Goal: Check status

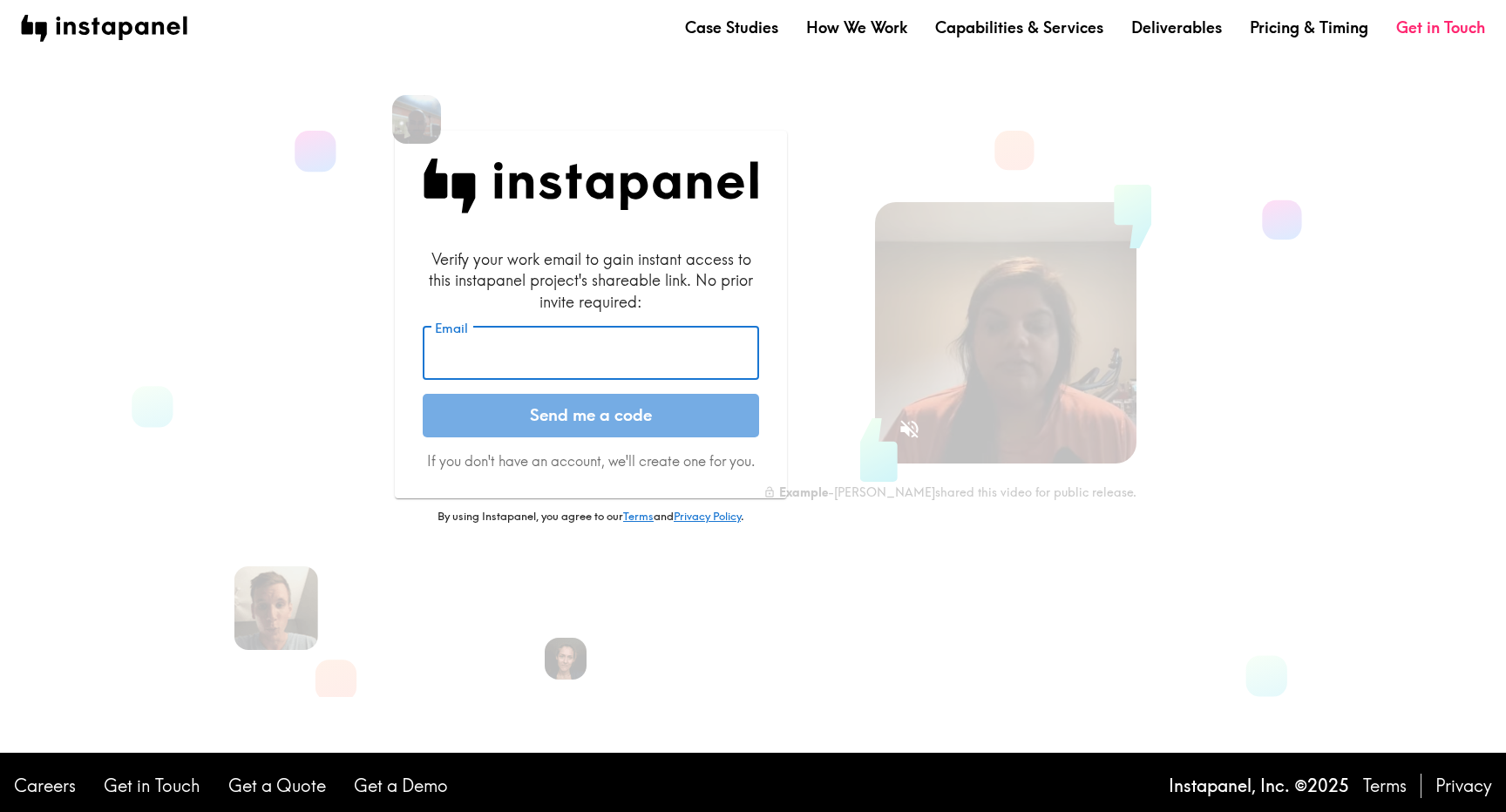
click at [584, 364] on input "Email" at bounding box center [591, 354] width 337 height 54
type input "[EMAIL_ADDRESS][PERSON_NAME][DOMAIN_NAME]"
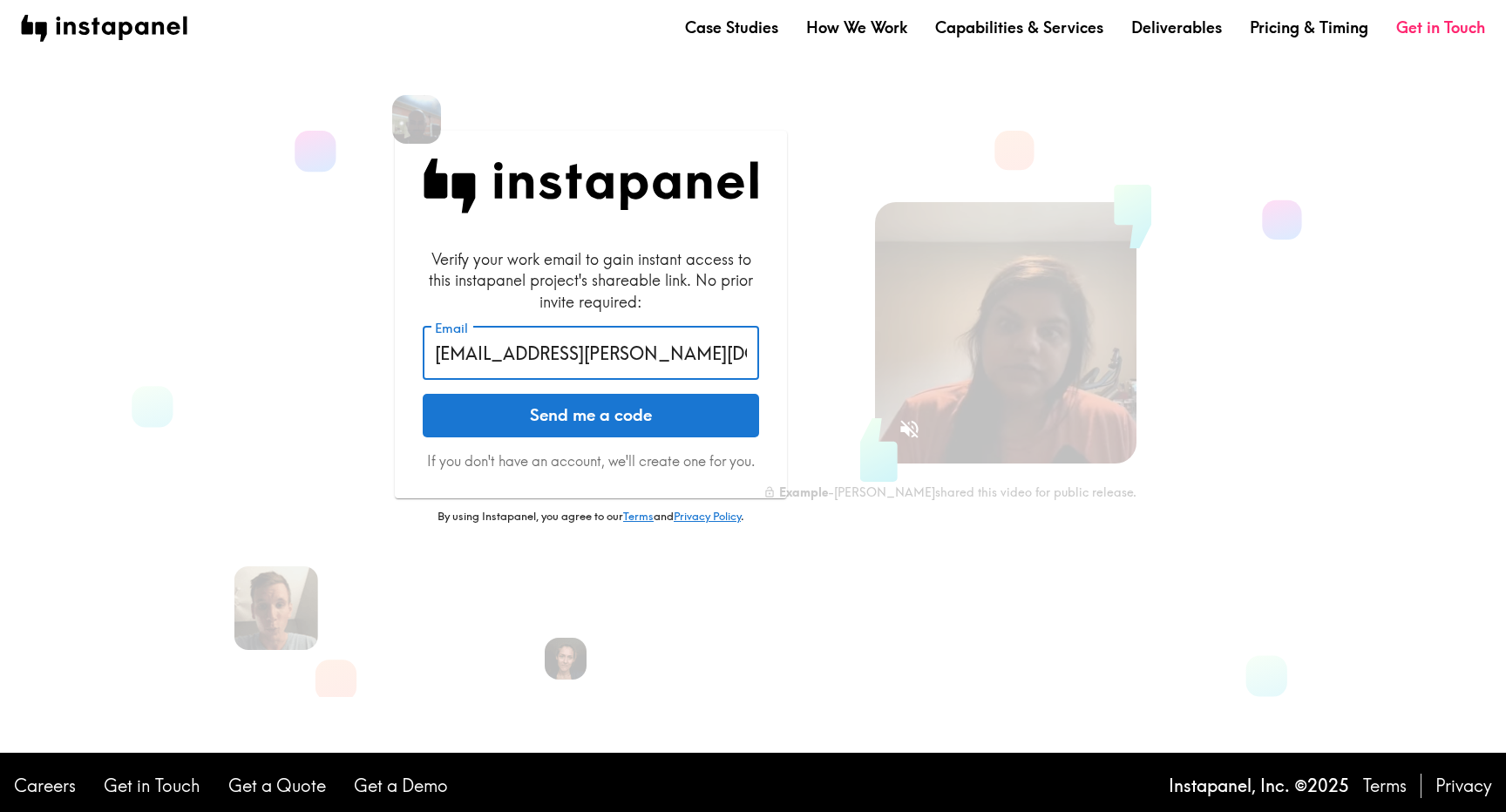
click at [573, 414] on button "Send me a code" at bounding box center [591, 415] width 337 height 44
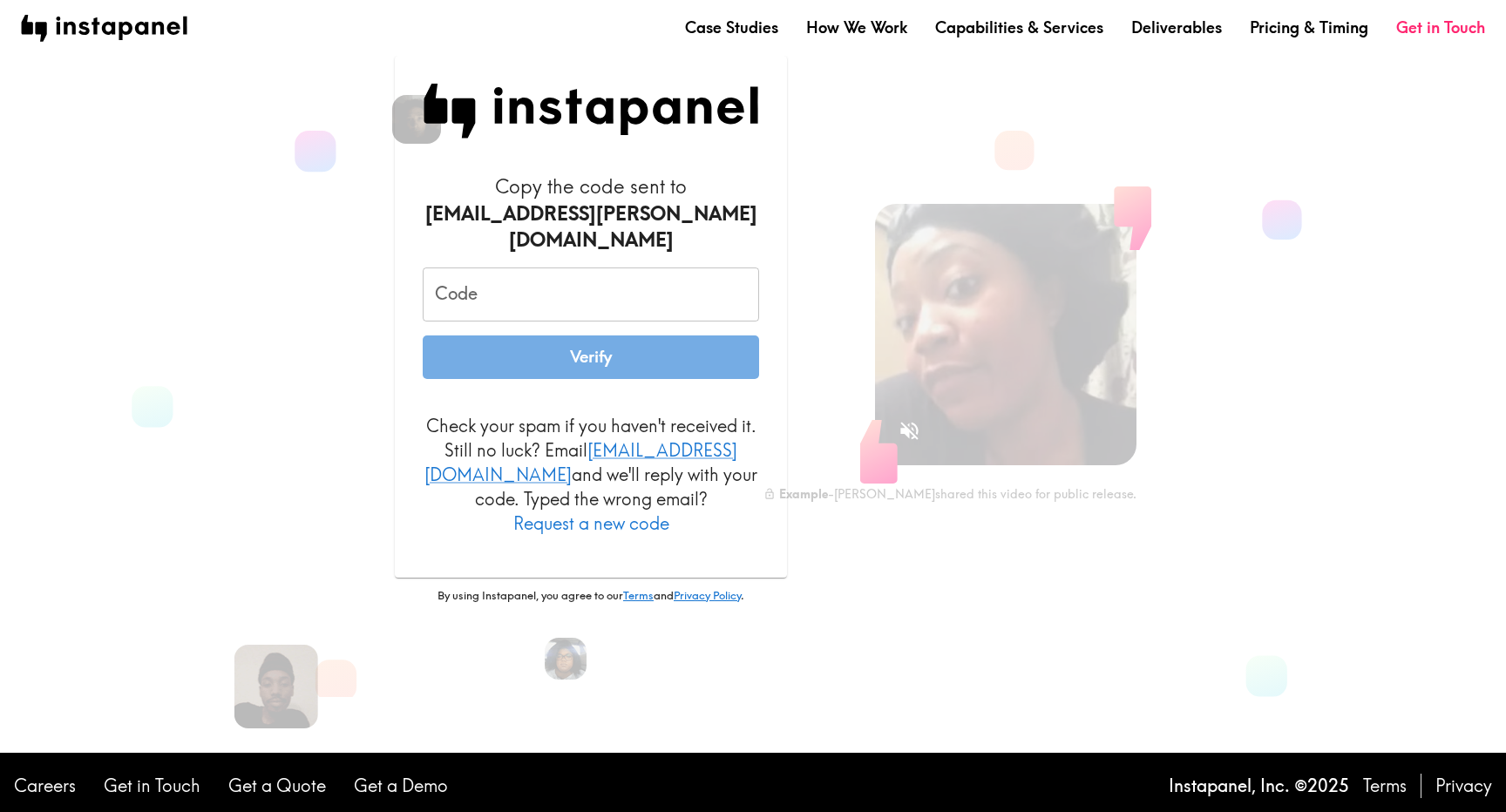
click at [612, 305] on input "Code" at bounding box center [591, 295] width 337 height 54
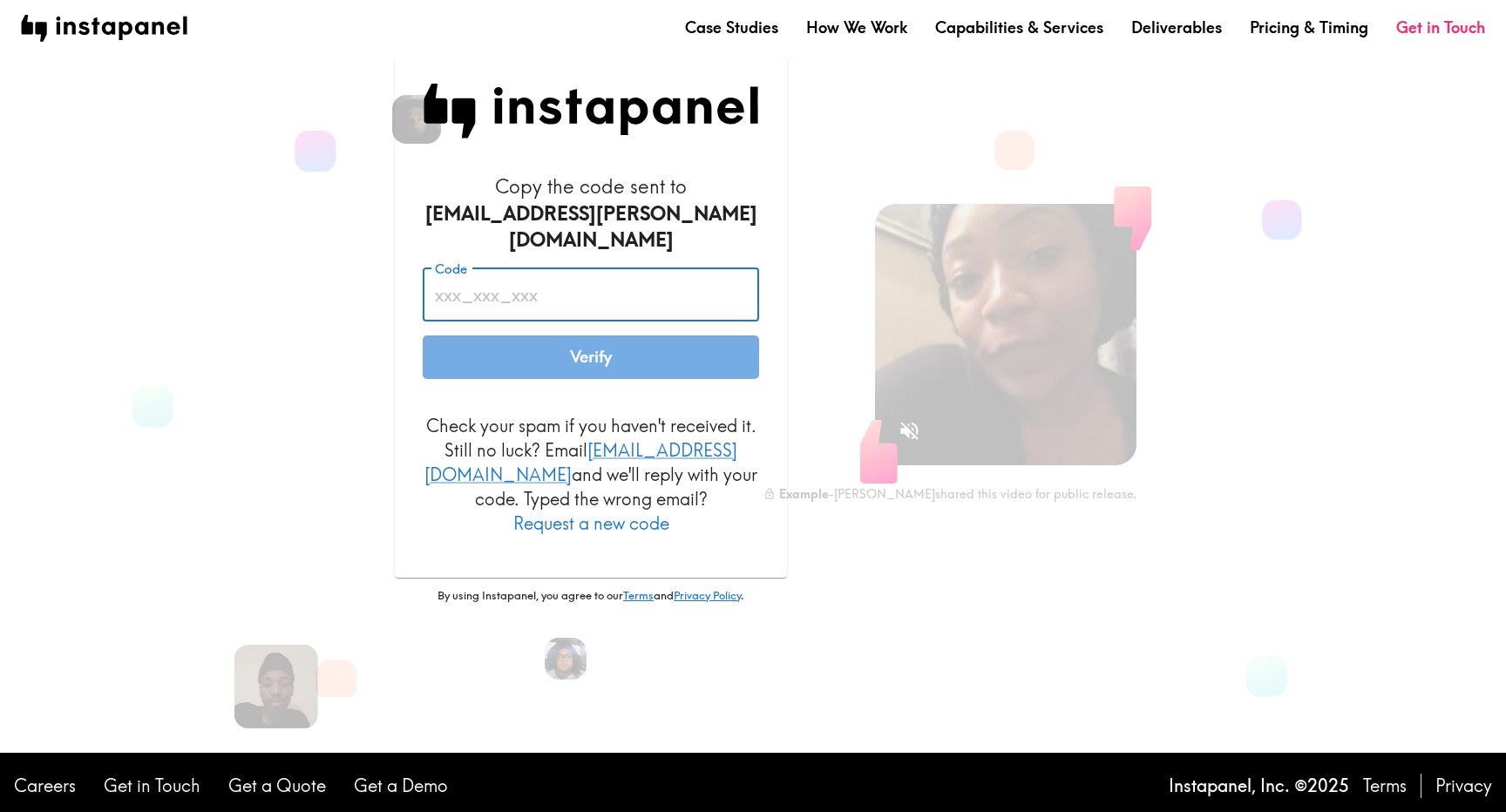
paste input "ufE_EEg_kjn"
type input "ufE_EEg_kjn"
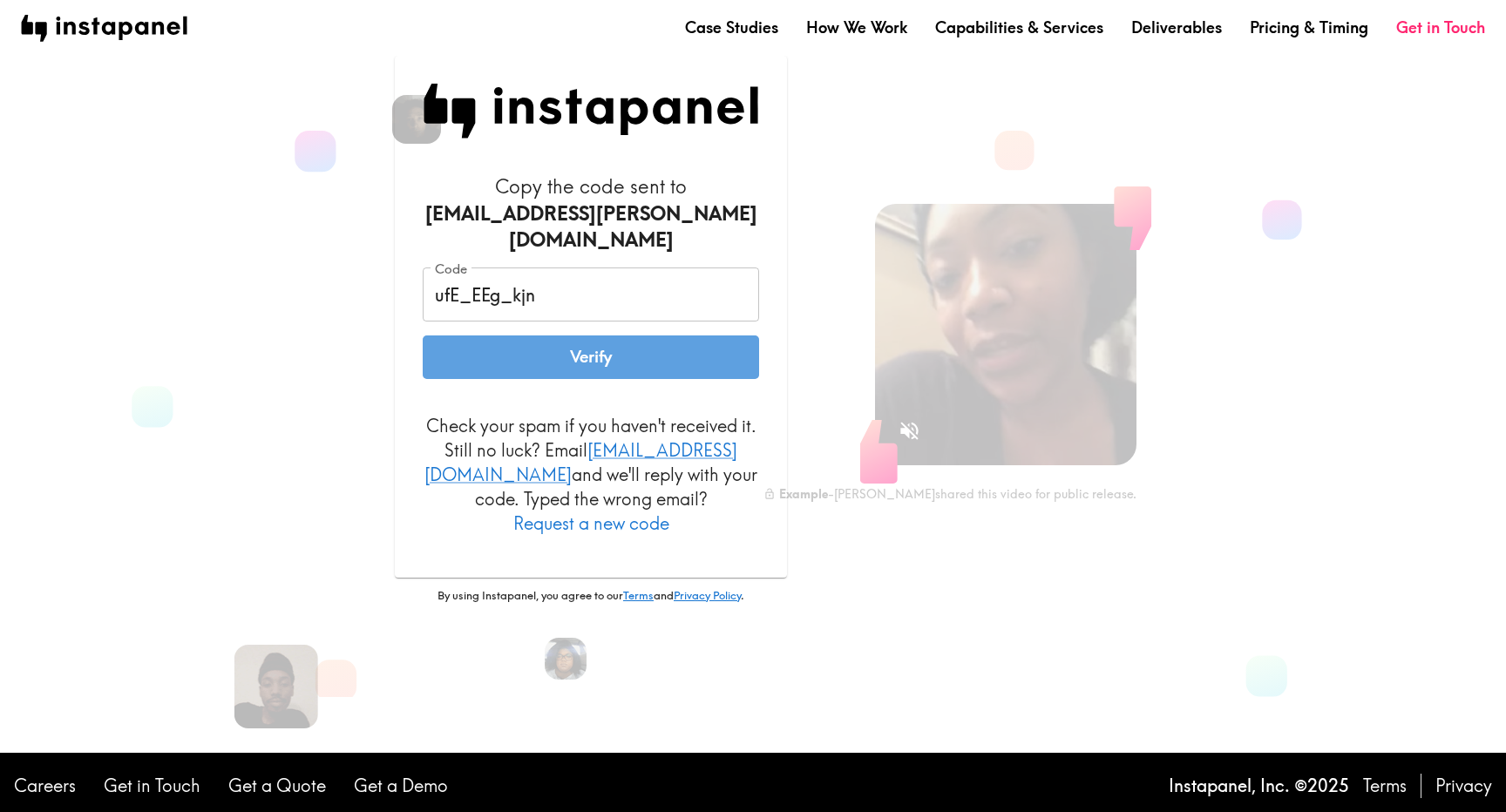
click at [579, 347] on button "Verify" at bounding box center [591, 357] width 337 height 44
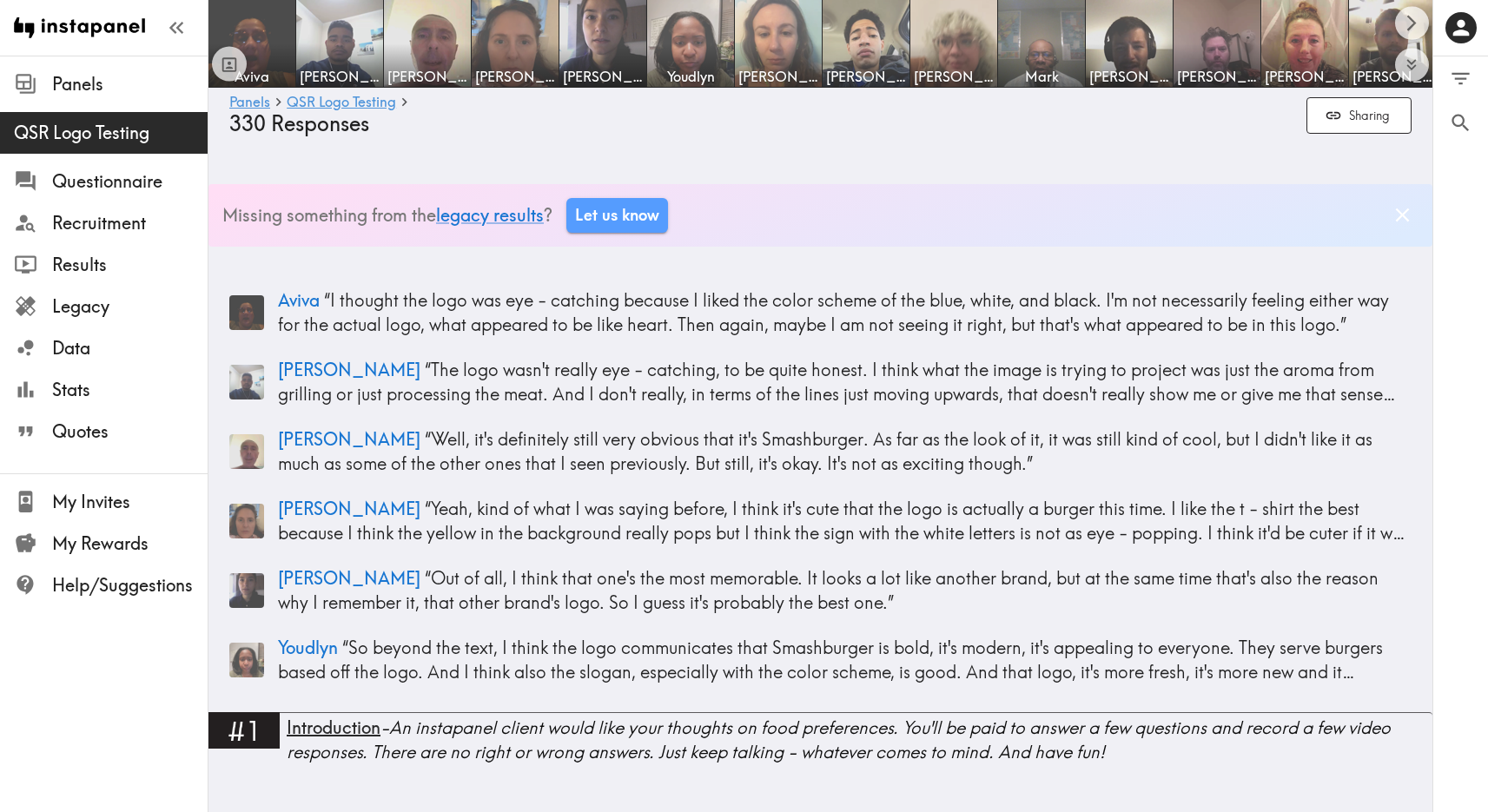
click at [1433, 424] on div "0 0 Filter Responses Add matching question Search Question or answer text Quest…" at bounding box center [1460, 433] width 54 height 755
click at [1467, 239] on div "0 0 Filter Responses Add matching question Search Question or answer text Quest…" at bounding box center [1460, 433] width 54 height 755
